Goal: Transaction & Acquisition: Purchase product/service

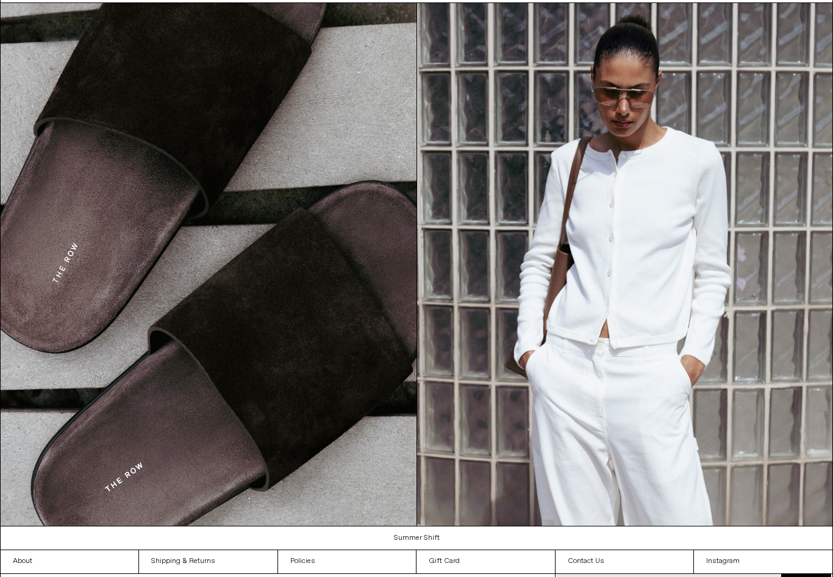
scroll to position [1154, 0]
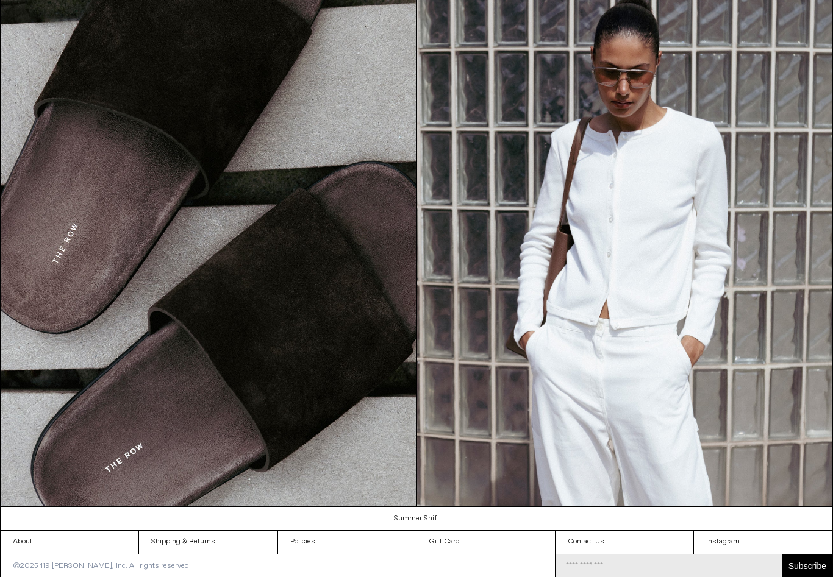
scroll to position [1174, 0]
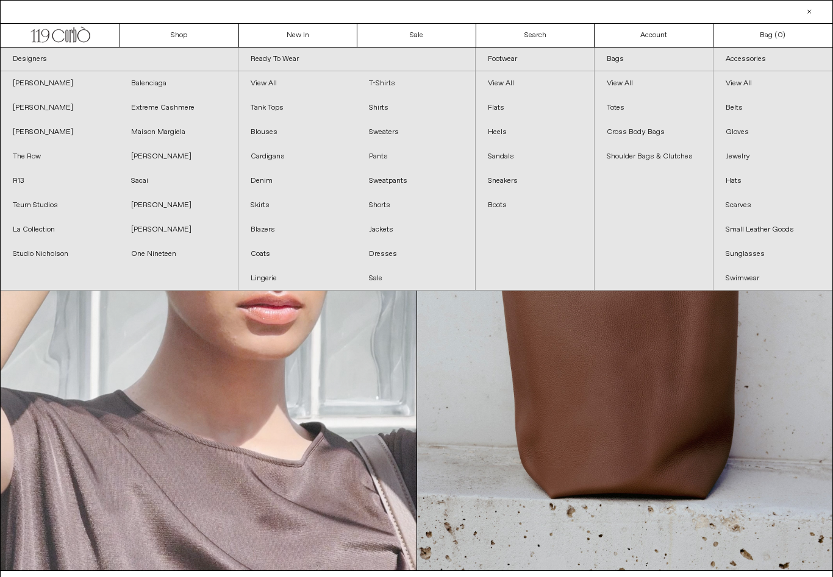
click at [383, 284] on link "Sale" at bounding box center [416, 278] width 118 height 24
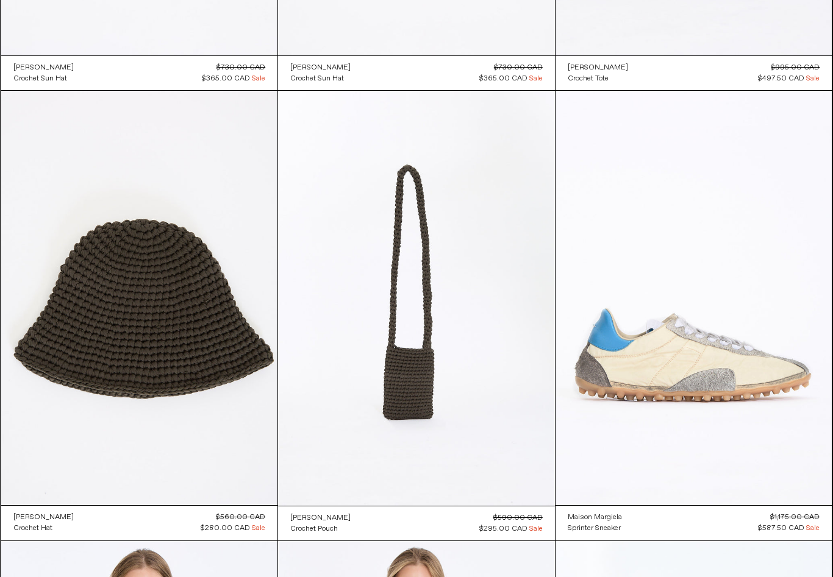
scroll to position [1782, 0]
click at [68, 314] on at bounding box center [139, 298] width 277 height 415
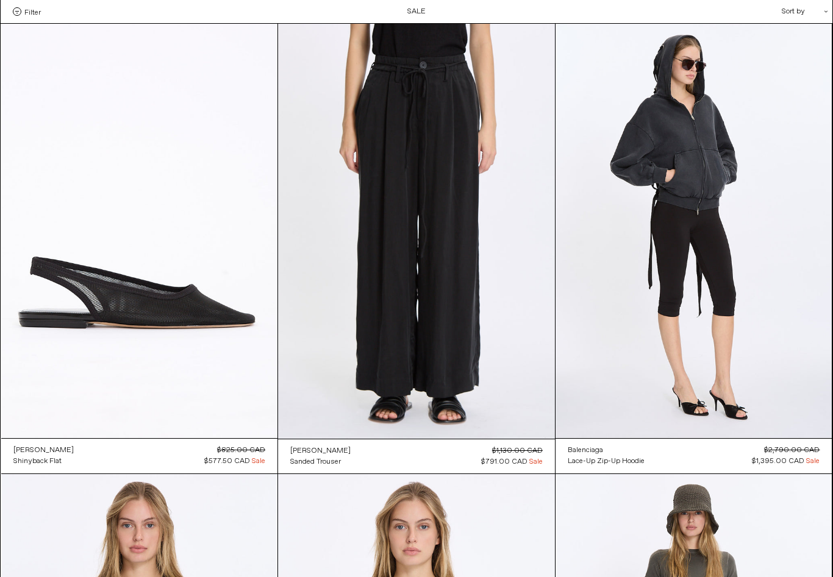
scroll to position [1559, 0]
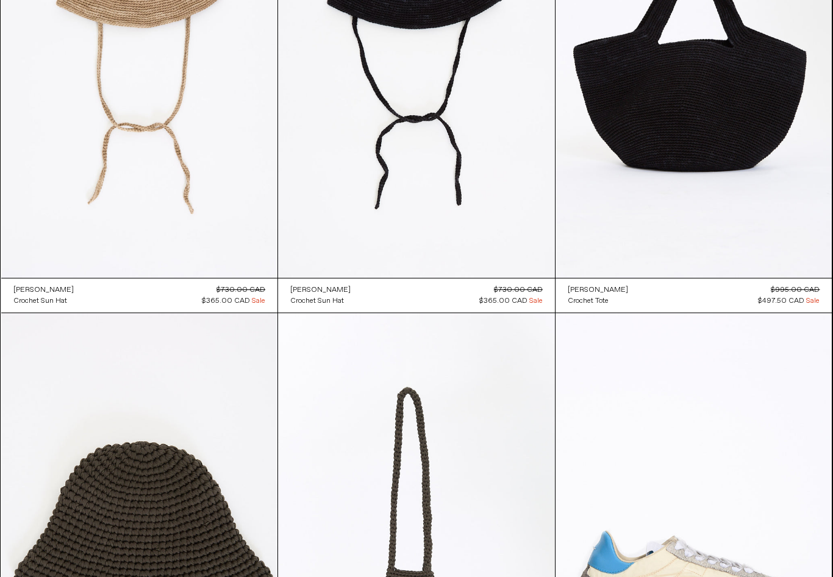
click at [630, 221] on at bounding box center [693, 70] width 277 height 415
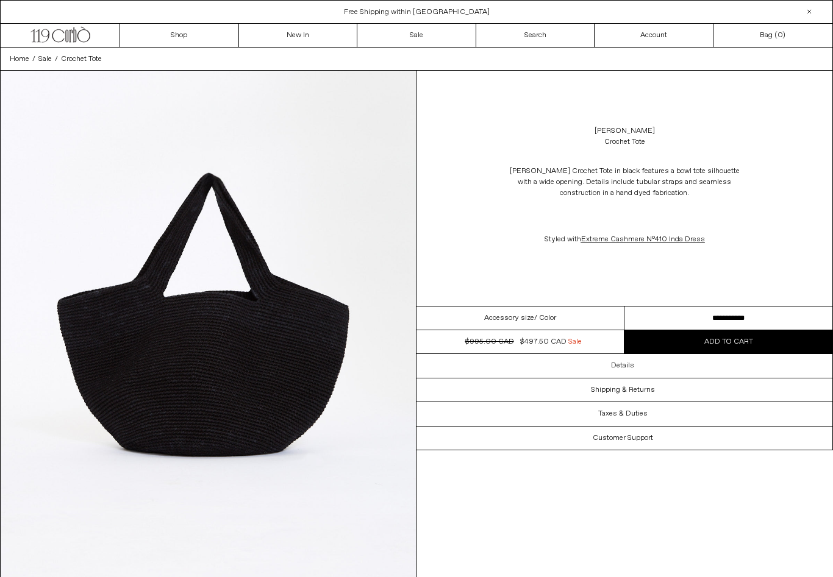
click at [679, 345] on button "Add to cart" at bounding box center [728, 341] width 208 height 23
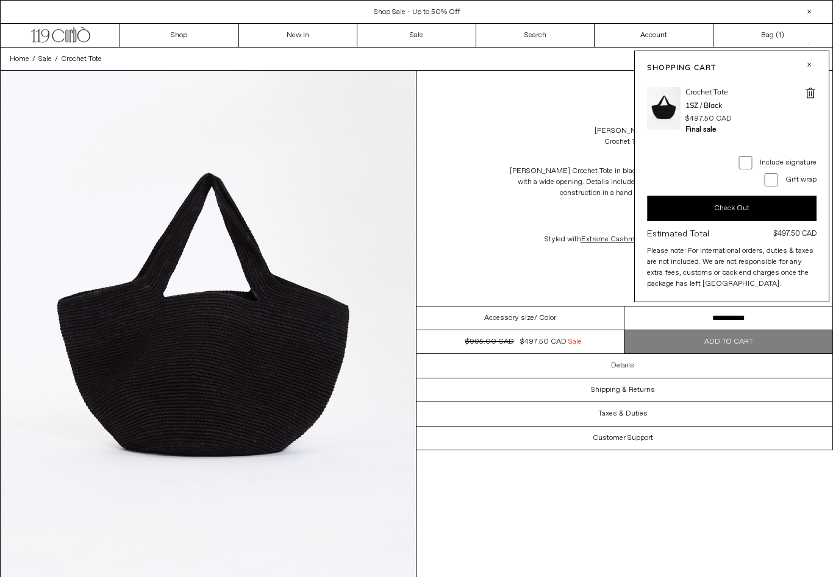
click at [811, 62] on button "button" at bounding box center [809, 64] width 15 height 15
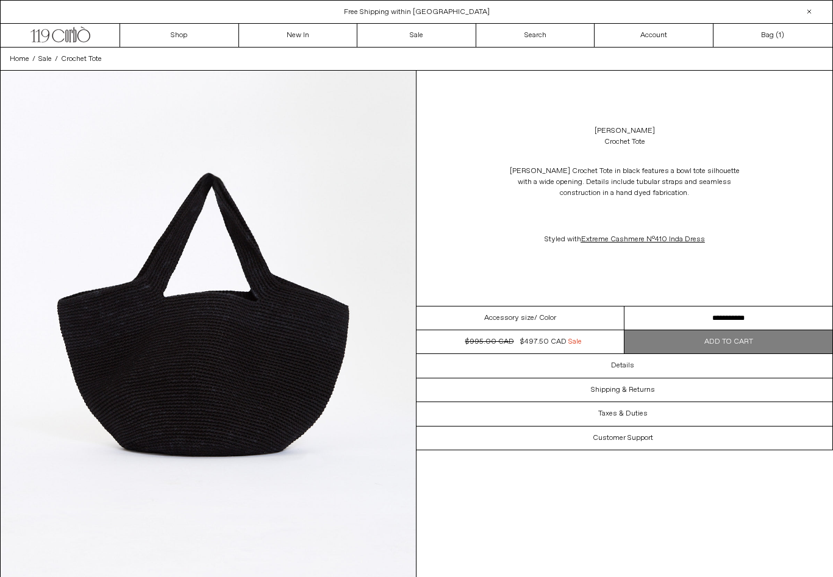
click at [766, 35] on link "Bag ( 1 )" at bounding box center [772, 35] width 119 height 23
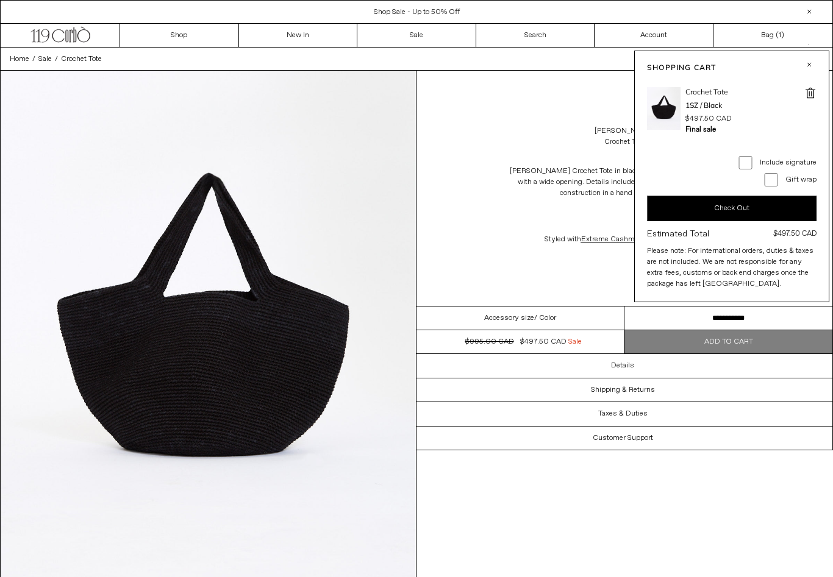
click at [723, 202] on button "Check Out" at bounding box center [732, 209] width 170 height 26
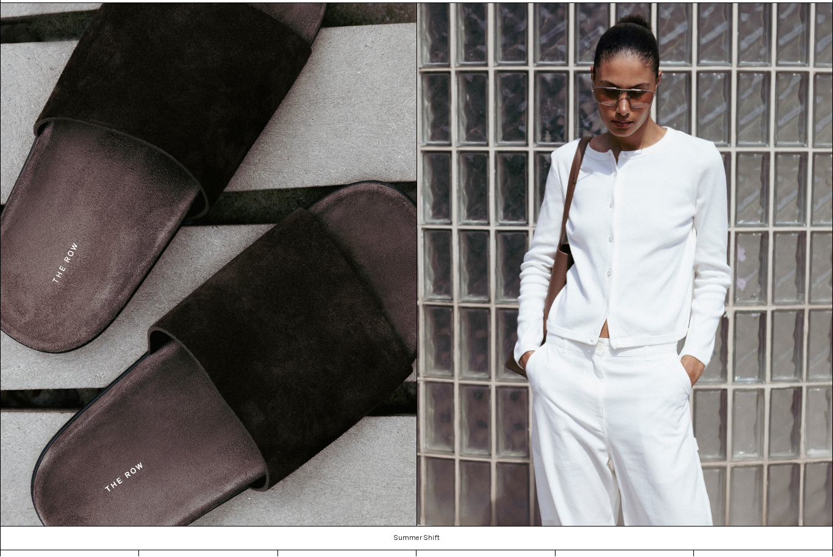
scroll to position [1154, 0]
click at [556, 391] on img at bounding box center [625, 265] width 416 height 523
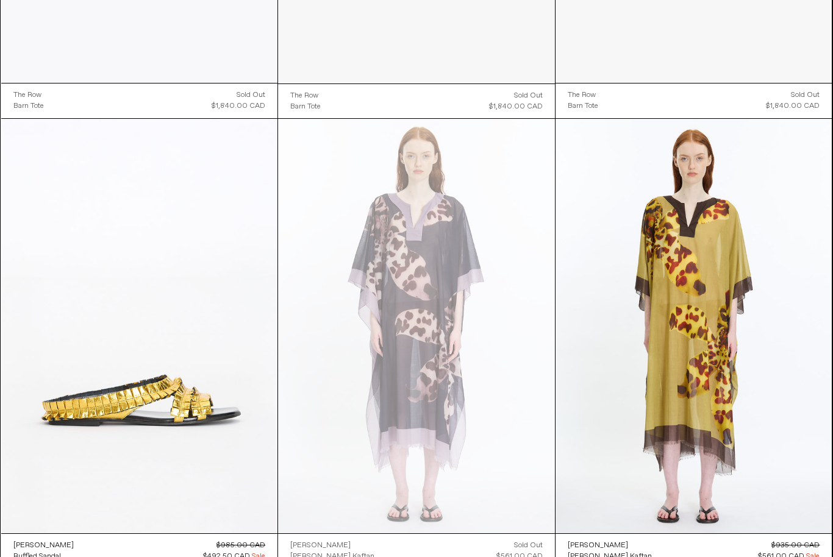
scroll to position [4906, 0]
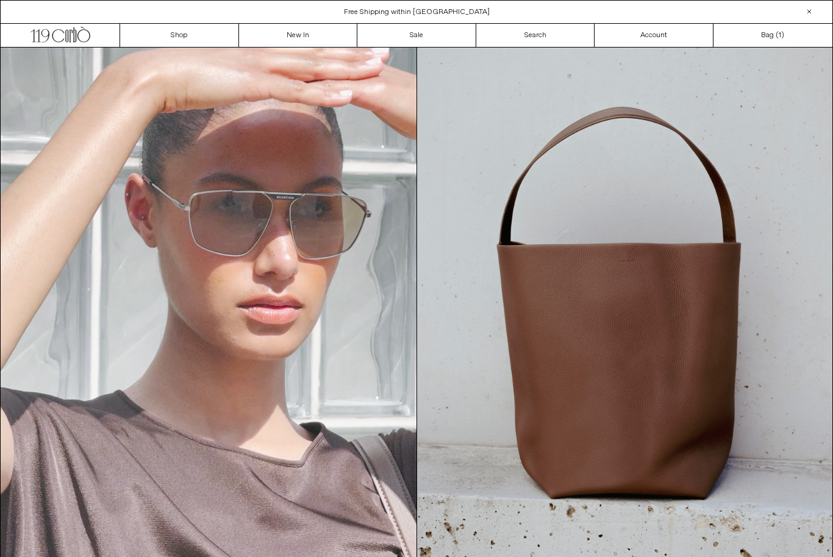
click at [781, 34] on span "1 )" at bounding box center [781, 35] width 5 height 11
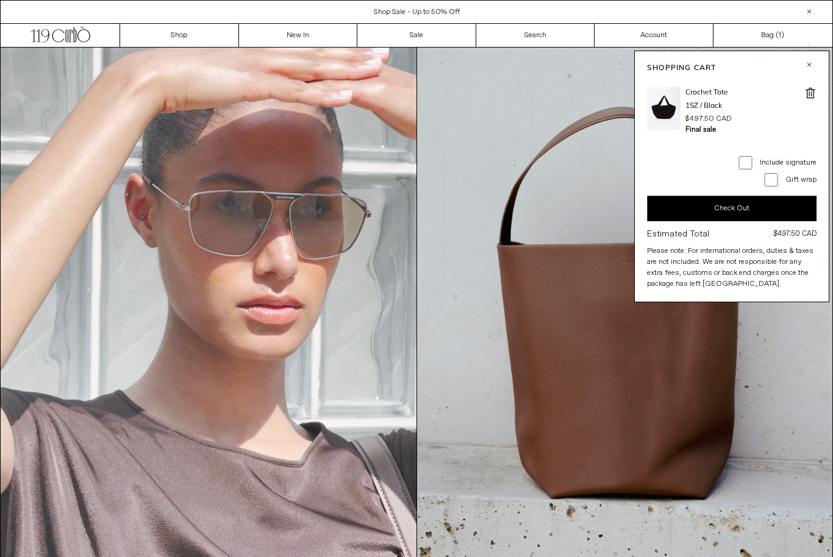
click at [809, 91] on span at bounding box center [810, 93] width 12 height 12
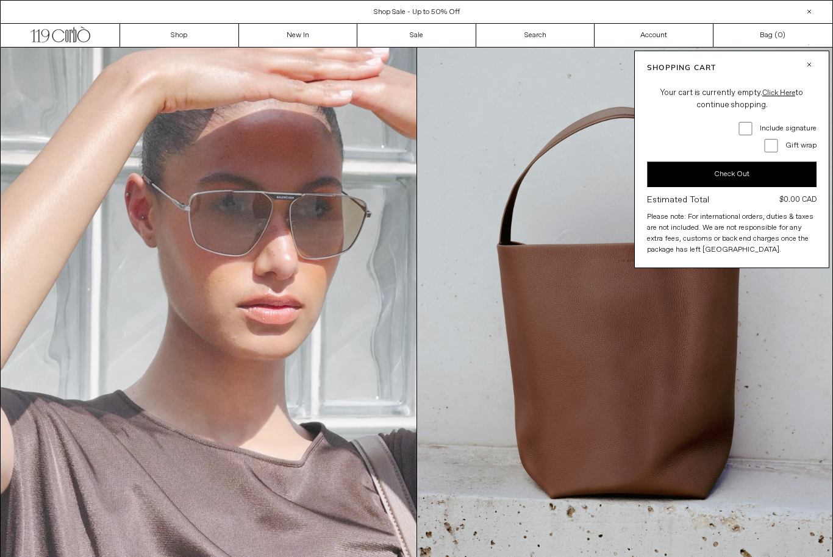
click at [806, 59] on button "button" at bounding box center [809, 64] width 15 height 15
